Goal: Task Accomplishment & Management: Use online tool/utility

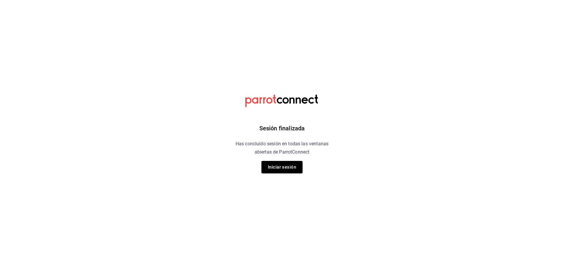
click at [286, 160] on div "Sesión finalizada Has concluido sesión en todas las ventanas abiertas de Parrot…" at bounding box center [282, 134] width 148 height 268
click at [284, 163] on button "Iniciar sesión" at bounding box center [281, 167] width 41 height 12
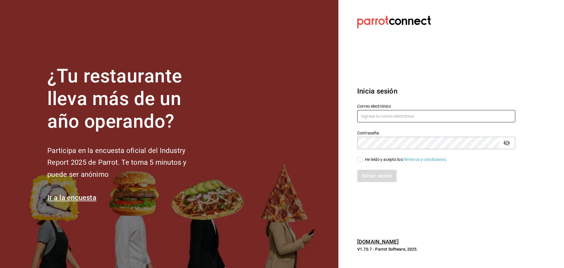
type input "laura_sampayo65@hotmail.com"
click at [366, 160] on div "He leído y acepto los Términos y condiciones." at bounding box center [406, 159] width 82 height 6
click at [362, 160] on input "He leído y acepto los Términos y condiciones." at bounding box center [359, 159] width 5 height 5
checkbox input "true"
click at [379, 175] on button "Iniciar sesión" at bounding box center [377, 175] width 40 height 12
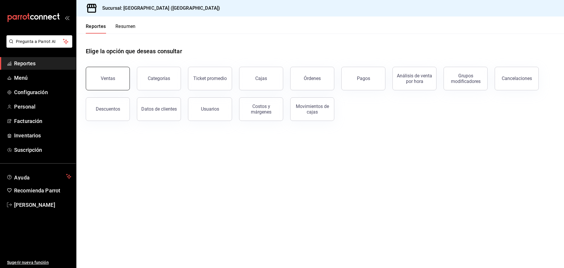
click at [108, 85] on button "Ventas" at bounding box center [108, 78] width 44 height 23
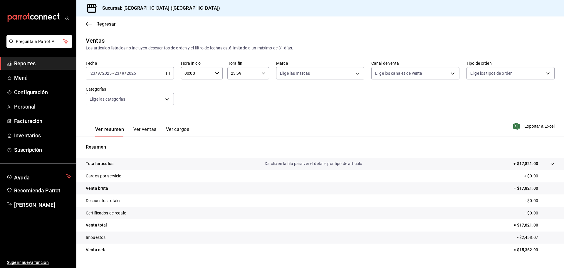
click at [166, 76] on div "[DATE] [DATE] - [DATE] [DATE]" at bounding box center [130, 73] width 88 height 12
click at [103, 105] on span "Ayer" at bounding box center [114, 104] width 46 height 6
click at [537, 127] on span "Exportar a Excel" at bounding box center [534, 125] width 40 height 7
click at [164, 76] on div "[DATE] [DATE] - [DATE] [DATE]" at bounding box center [130, 73] width 88 height 12
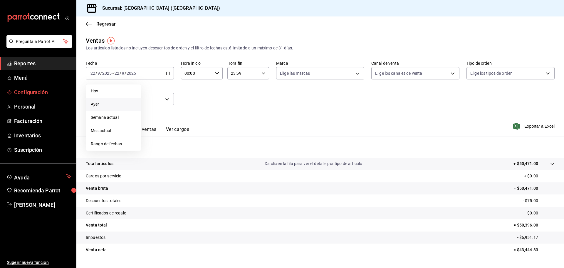
click at [52, 86] on link "Configuración" at bounding box center [38, 92] width 76 height 13
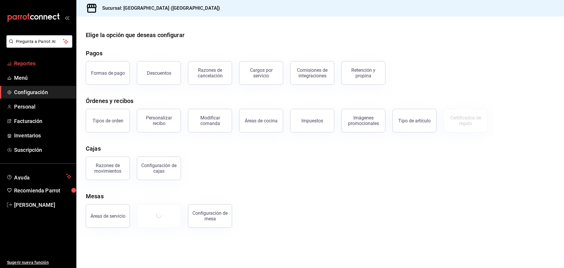
click at [27, 61] on span "Reportes" at bounding box center [42, 63] width 57 height 8
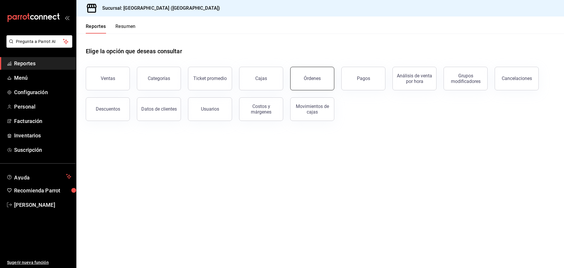
click at [328, 80] on button "Órdenes" at bounding box center [312, 78] width 44 height 23
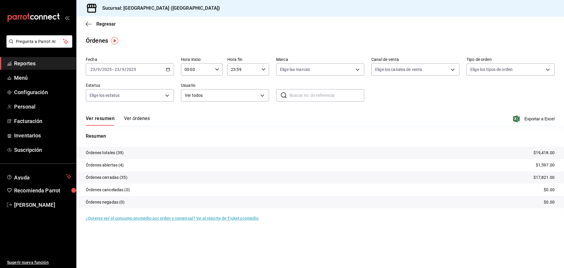
click at [164, 69] on div "[DATE] [DATE] - [DATE] [DATE]" at bounding box center [130, 69] width 88 height 12
click at [100, 94] on li "Ayer" at bounding box center [113, 100] width 55 height 13
click at [549, 118] on span "Exportar a Excel" at bounding box center [534, 118] width 40 height 7
